Goal: Information Seeking & Learning: Check status

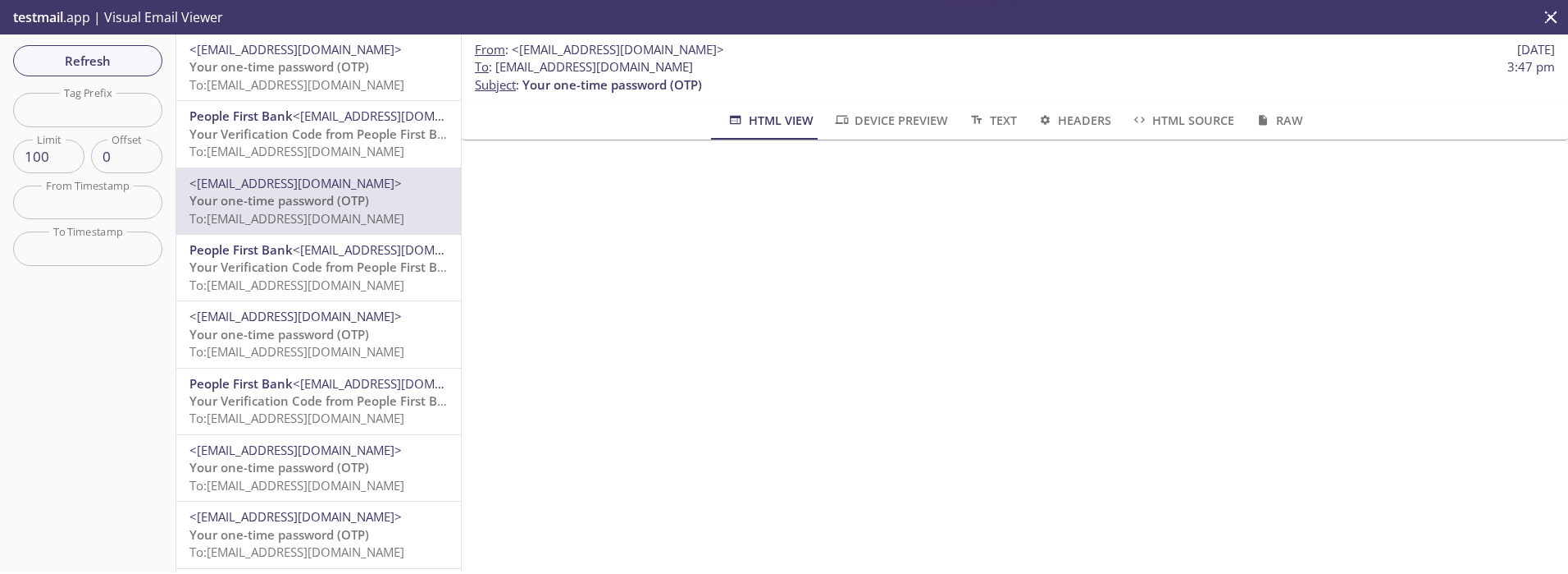
click at [285, 74] on span "Your one-time password (OTP)" at bounding box center [280, 66] width 180 height 17
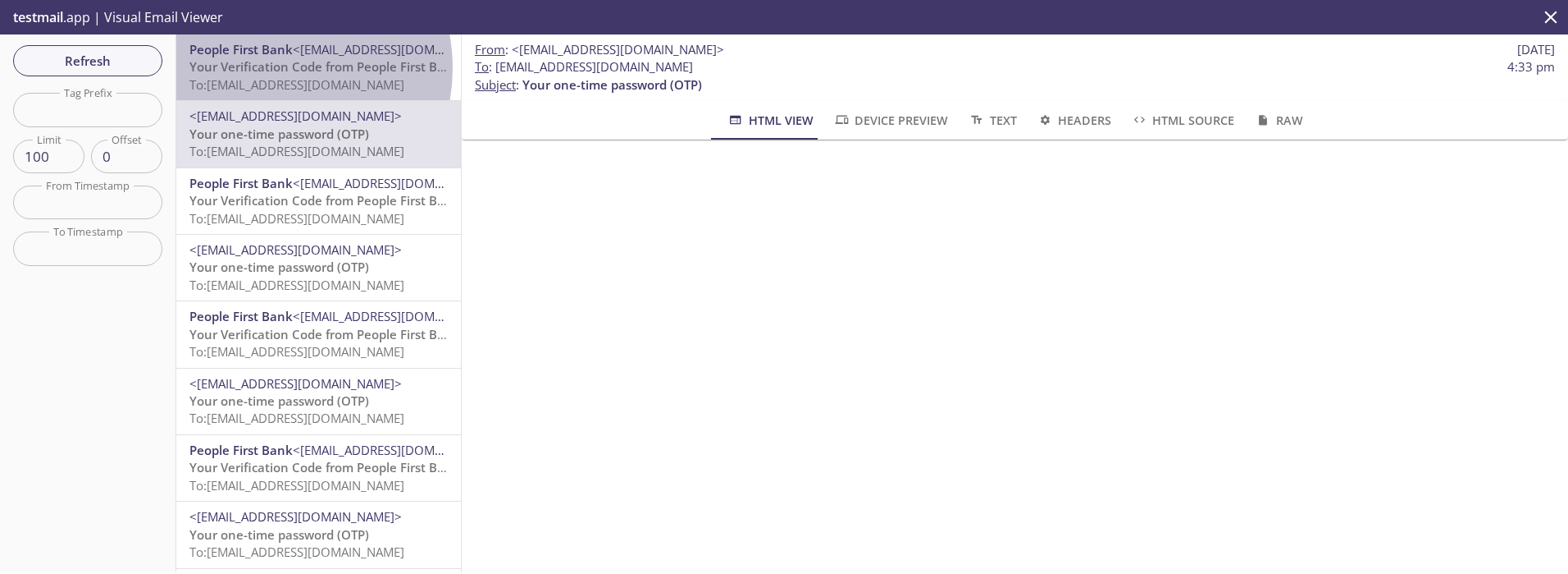
click at [269, 68] on span "Your Verification Code from People First Bank" at bounding box center [325, 66] width 271 height 17
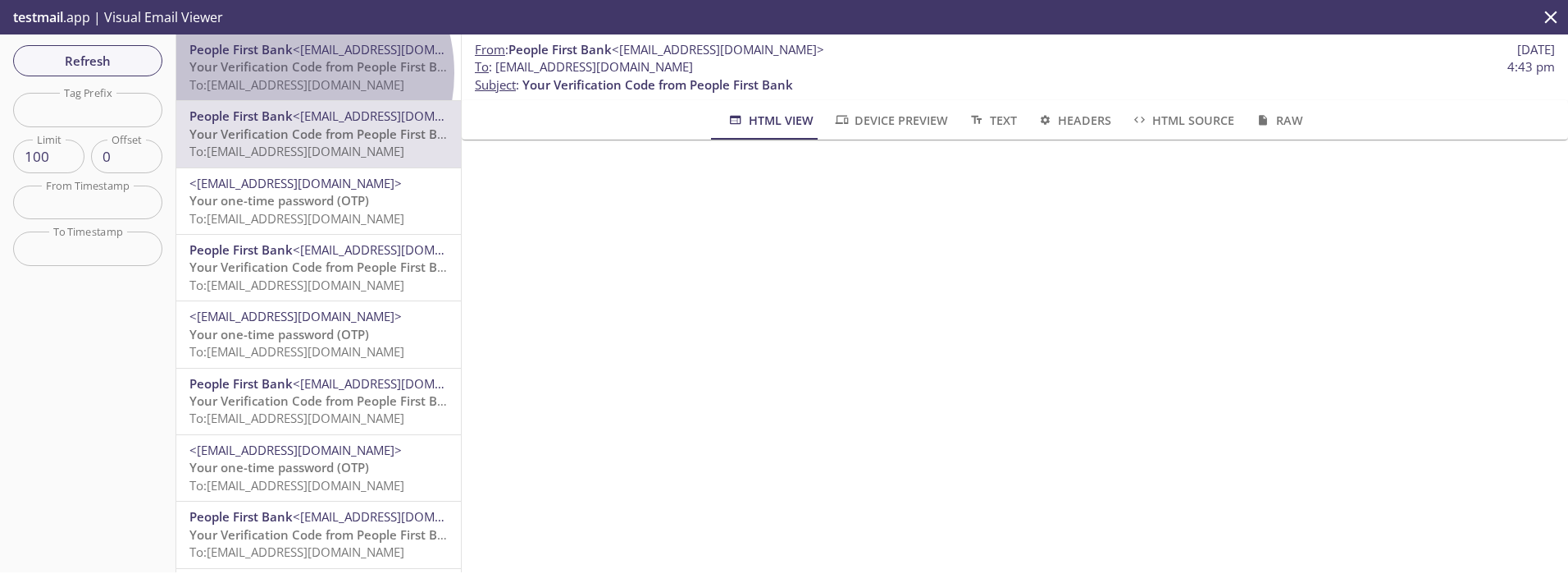
click at [287, 73] on span "Your Verification Code from People First Bank" at bounding box center [325, 66] width 271 height 17
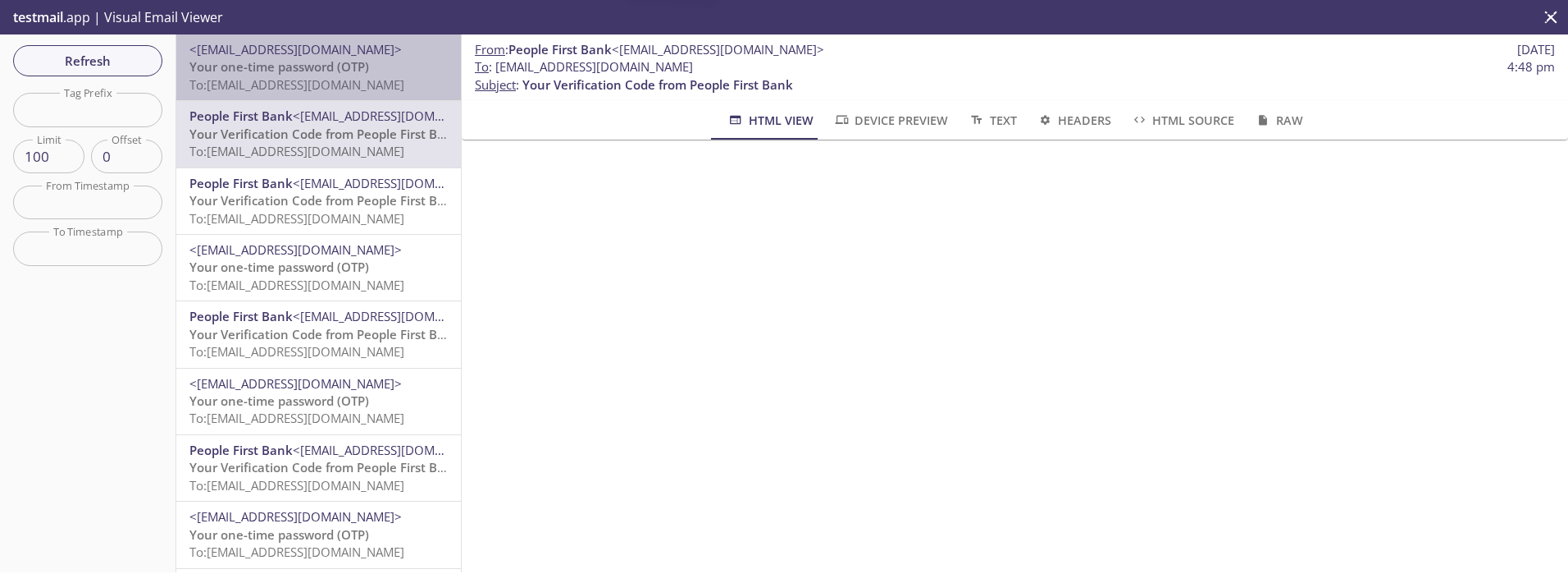
click at [361, 82] on span "To: ta.800621935@inbox.testmail.app" at bounding box center [297, 84] width 215 height 17
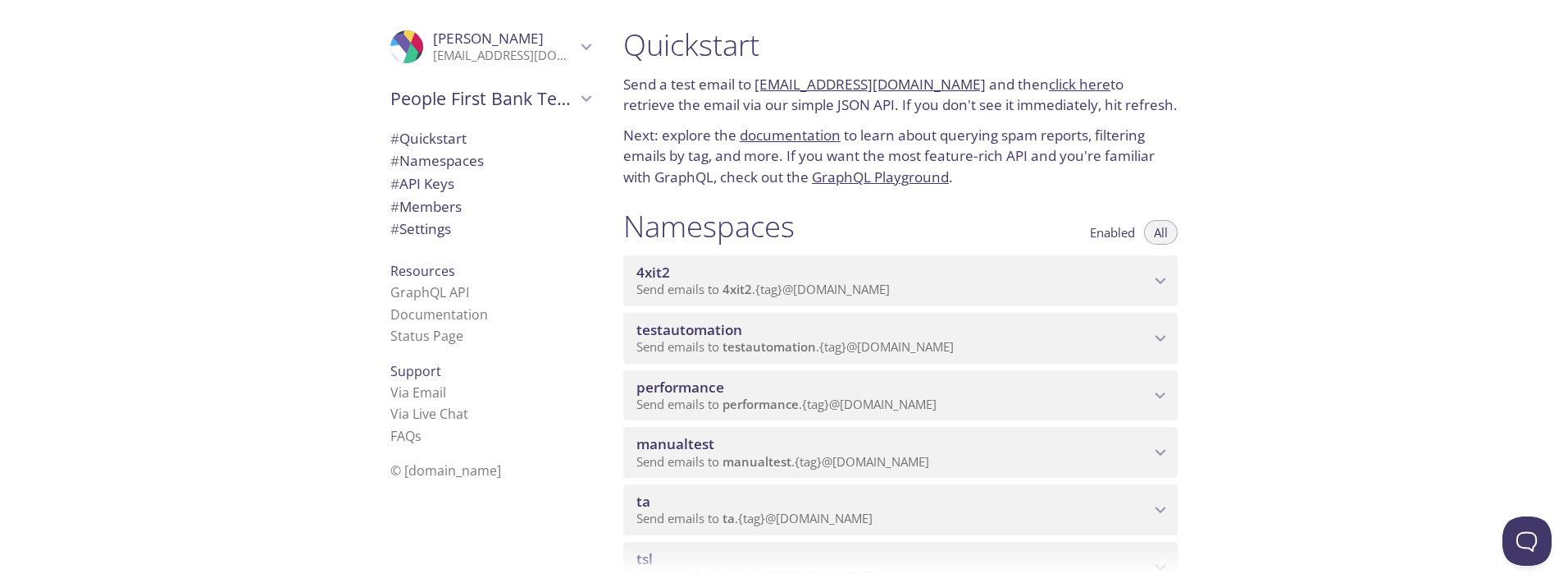
click at [698, 508] on span "ta" at bounding box center [893, 502] width 514 height 18
click at [948, 549] on div at bounding box center [784, 561] width 1568 height 26
click at [959, 551] on div at bounding box center [784, 561] width 1568 height 26
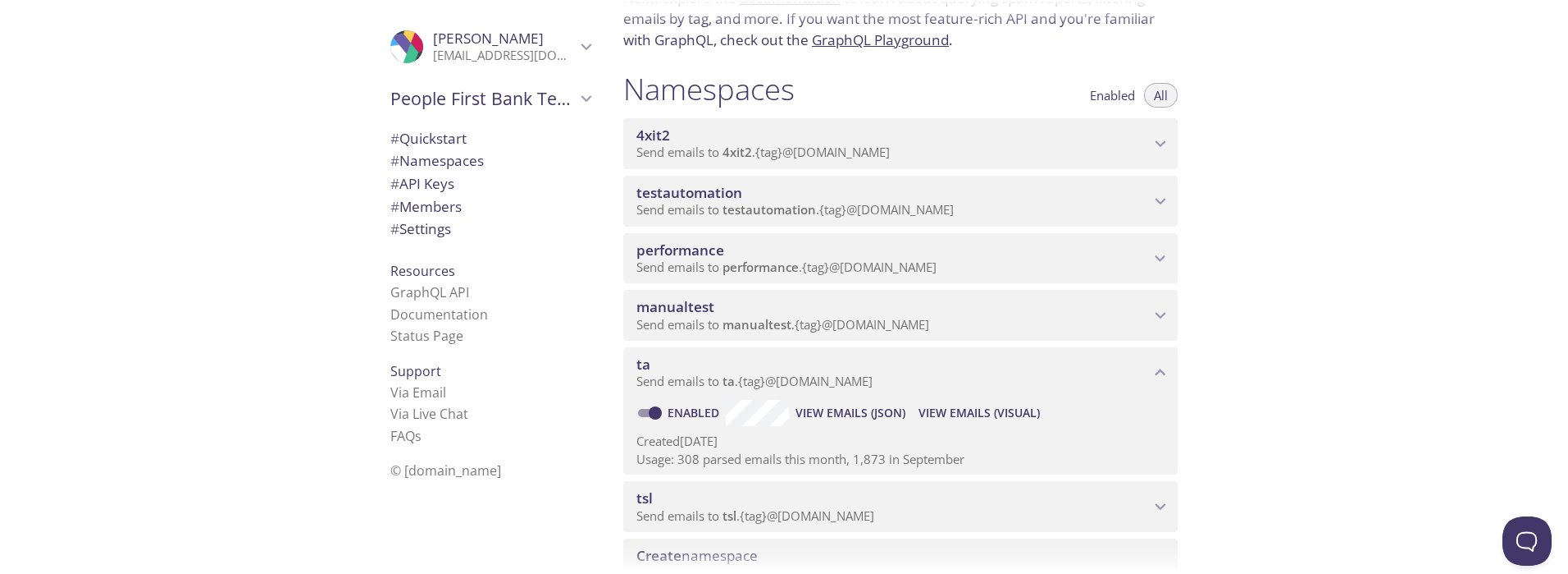
click at [936, 412] on span "View Emails (Visual)" at bounding box center [979, 412] width 122 height 19
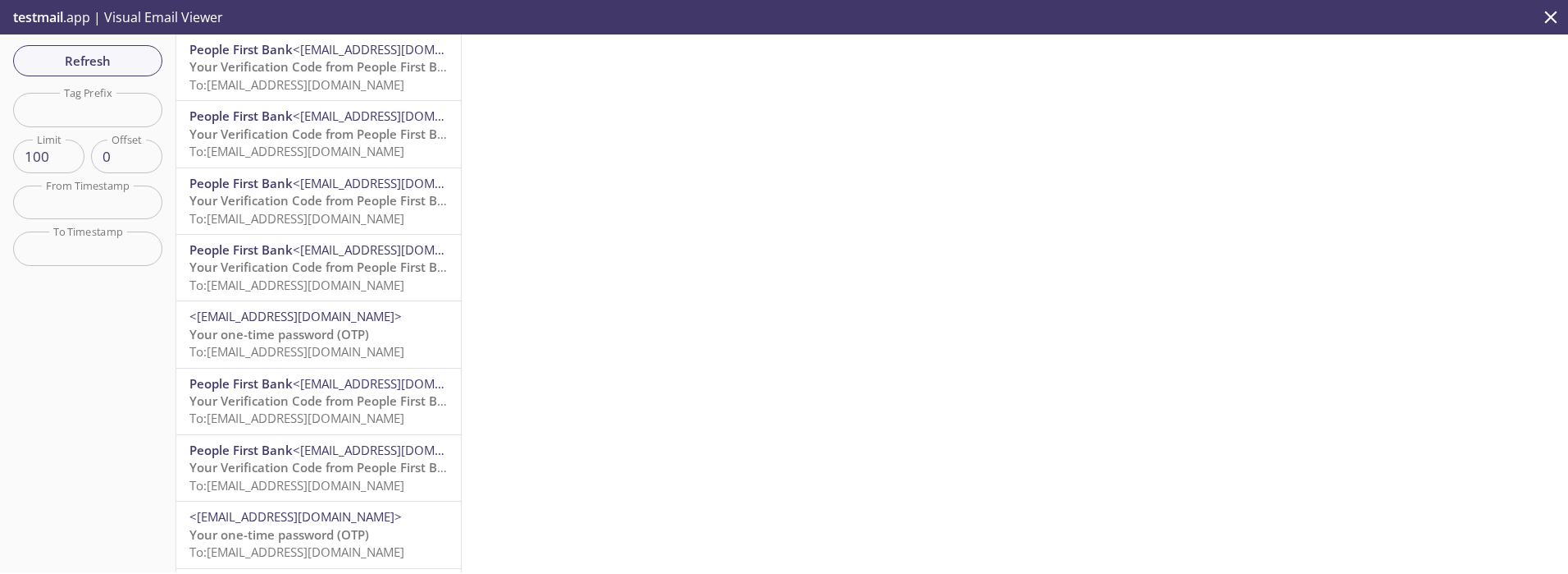
click at [241, 77] on span "To: ta.234@inbox.testmail.app" at bounding box center [297, 84] width 215 height 17
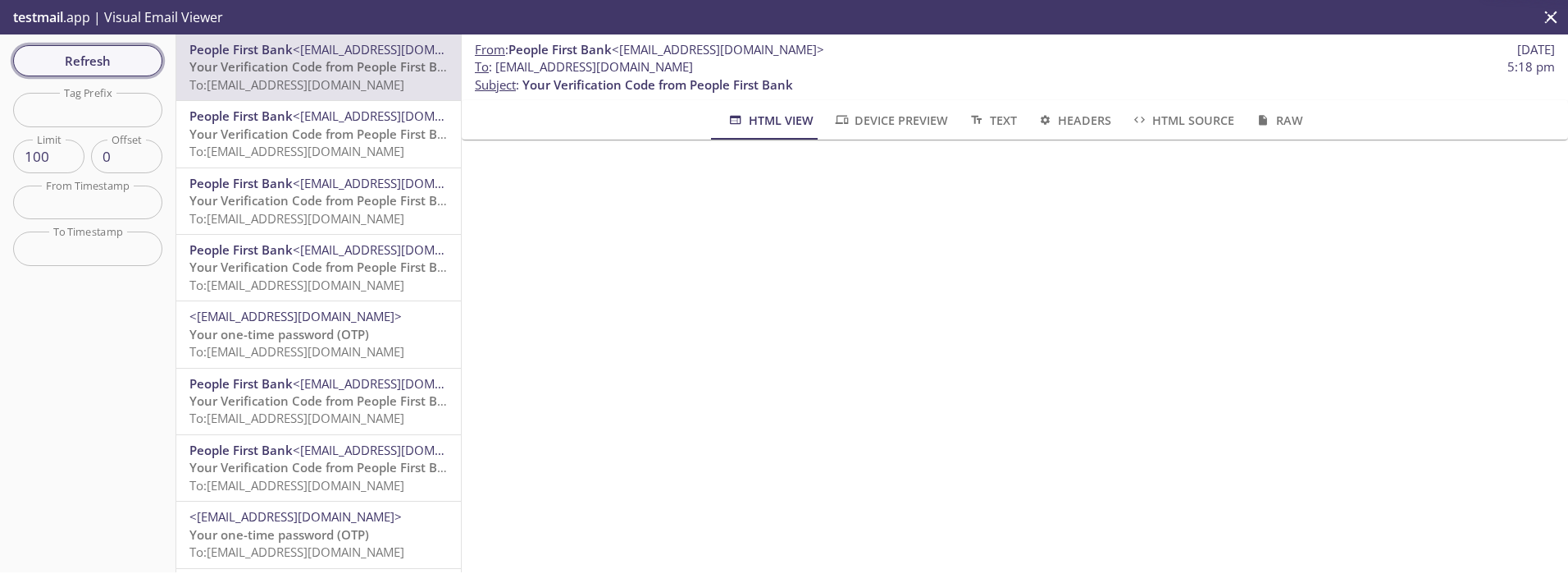
click at [74, 60] on span "Refresh" at bounding box center [87, 61] width 123 height 21
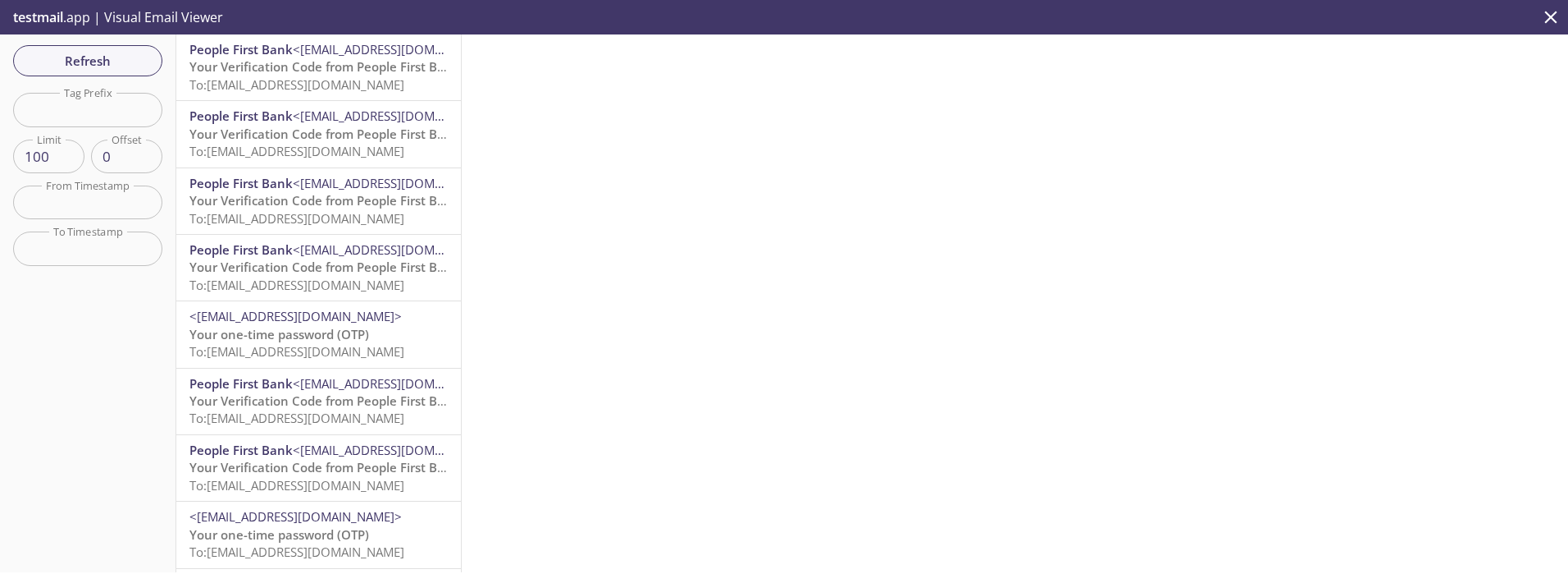
click at [302, 339] on span "Your one-time password (OTP)" at bounding box center [280, 334] width 180 height 17
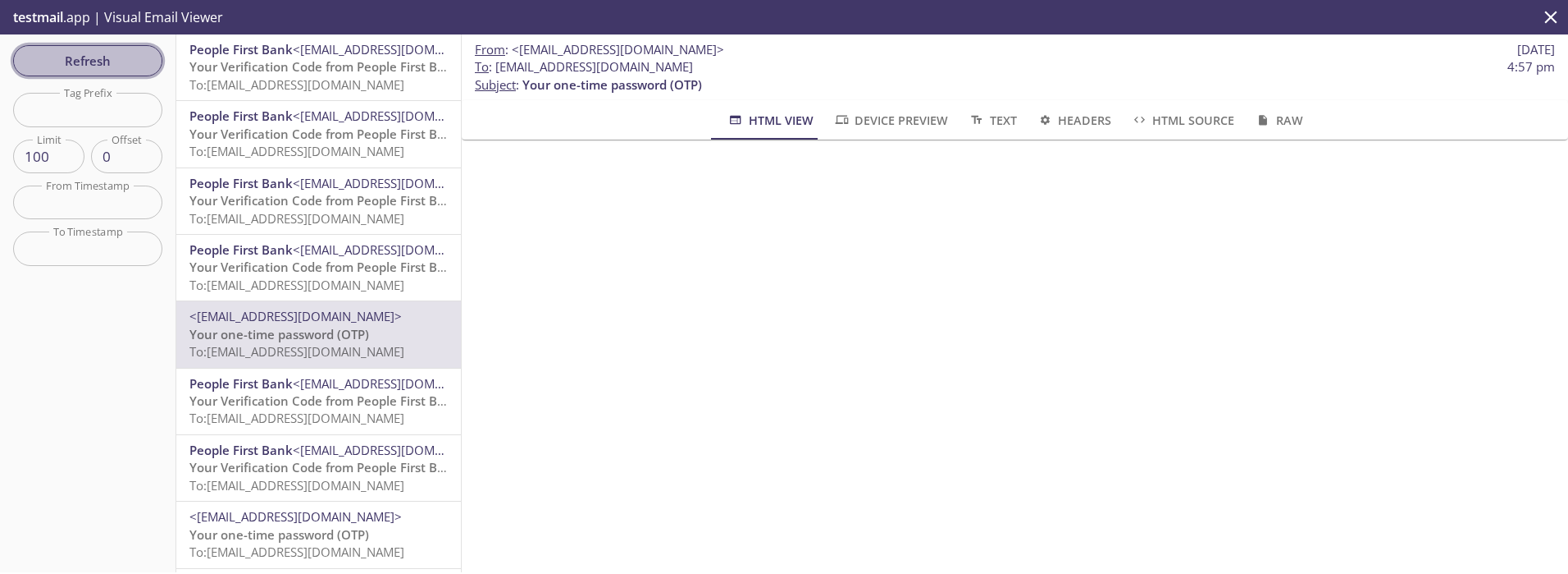
click at [77, 53] on span "Refresh" at bounding box center [87, 61] width 123 height 21
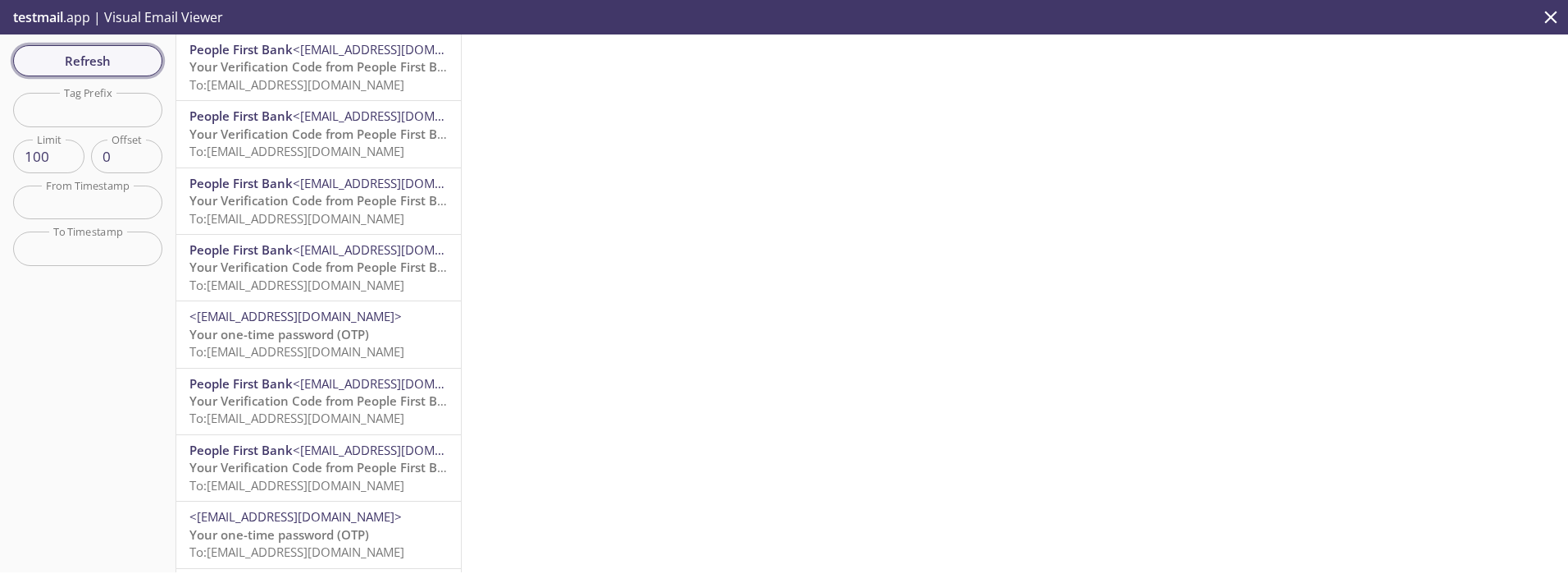
click at [98, 63] on span "Refresh" at bounding box center [87, 61] width 123 height 21
click at [87, 56] on span "Refresh" at bounding box center [87, 61] width 123 height 21
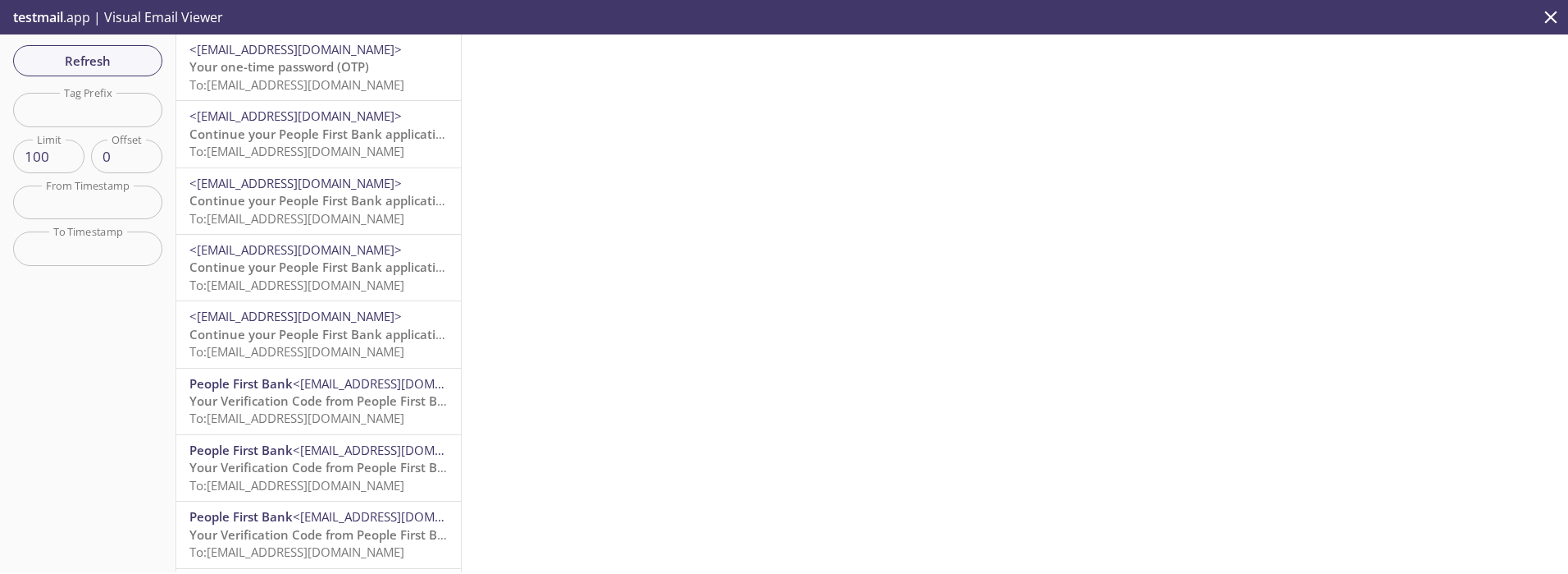
click at [260, 56] on span "<[EMAIL_ADDRESS][DOMAIN_NAME]>" at bounding box center [296, 49] width 213 height 17
